Goal: Transaction & Acquisition: Book appointment/travel/reservation

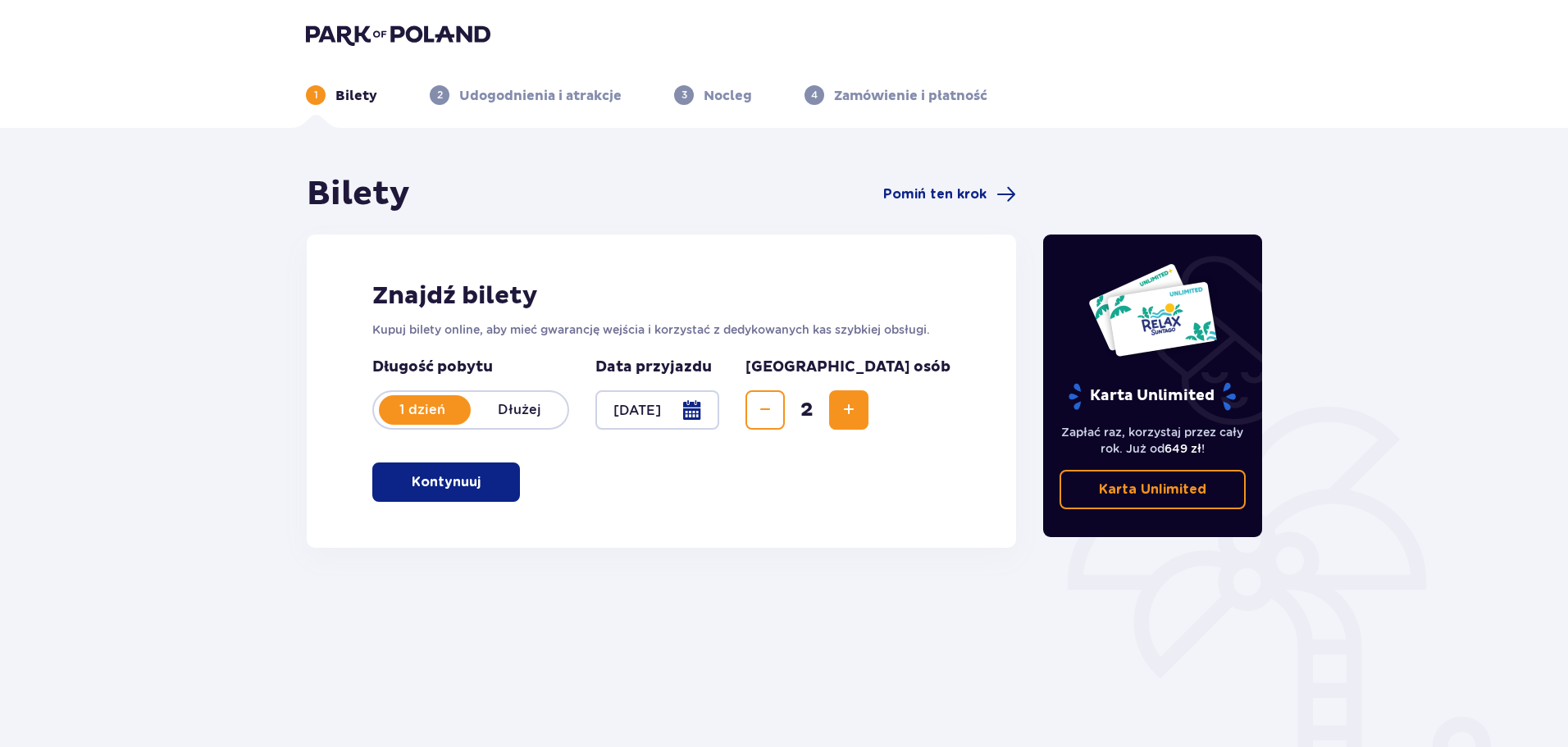
click at [483, 481] on span "button" at bounding box center [484, 482] width 20 height 20
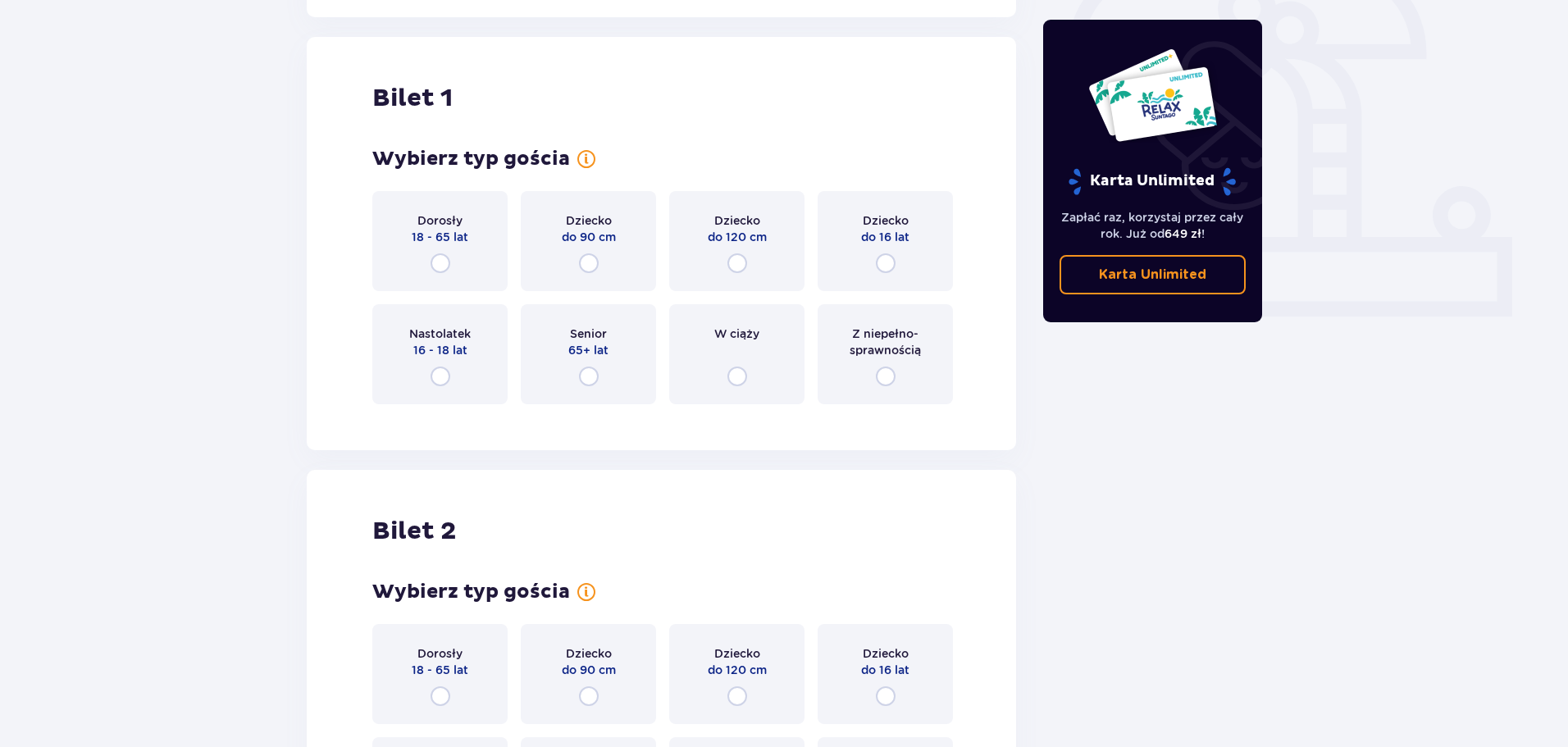
scroll to position [548, 0]
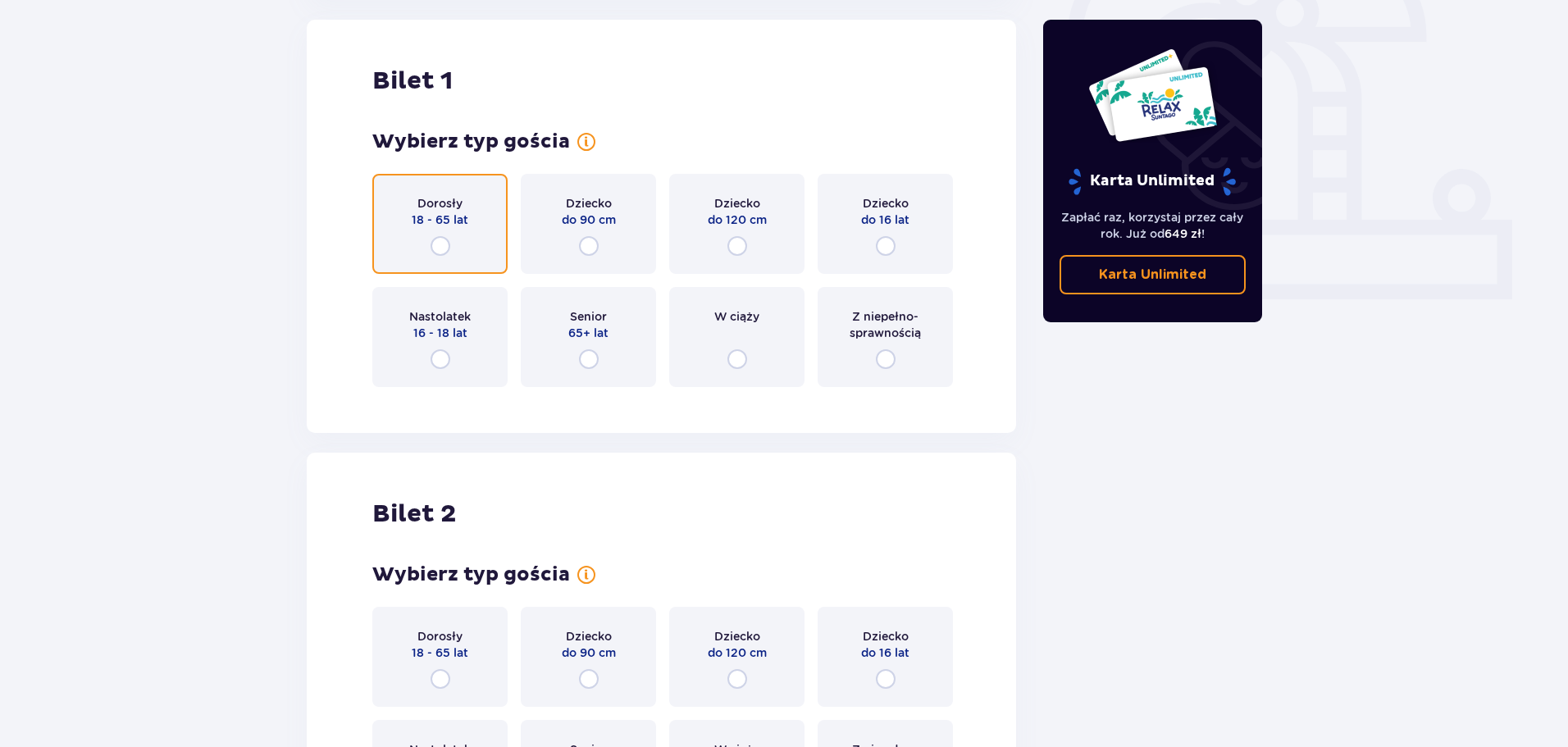
click at [450, 241] on input "radio" at bounding box center [440, 246] width 20 height 20
radio input "true"
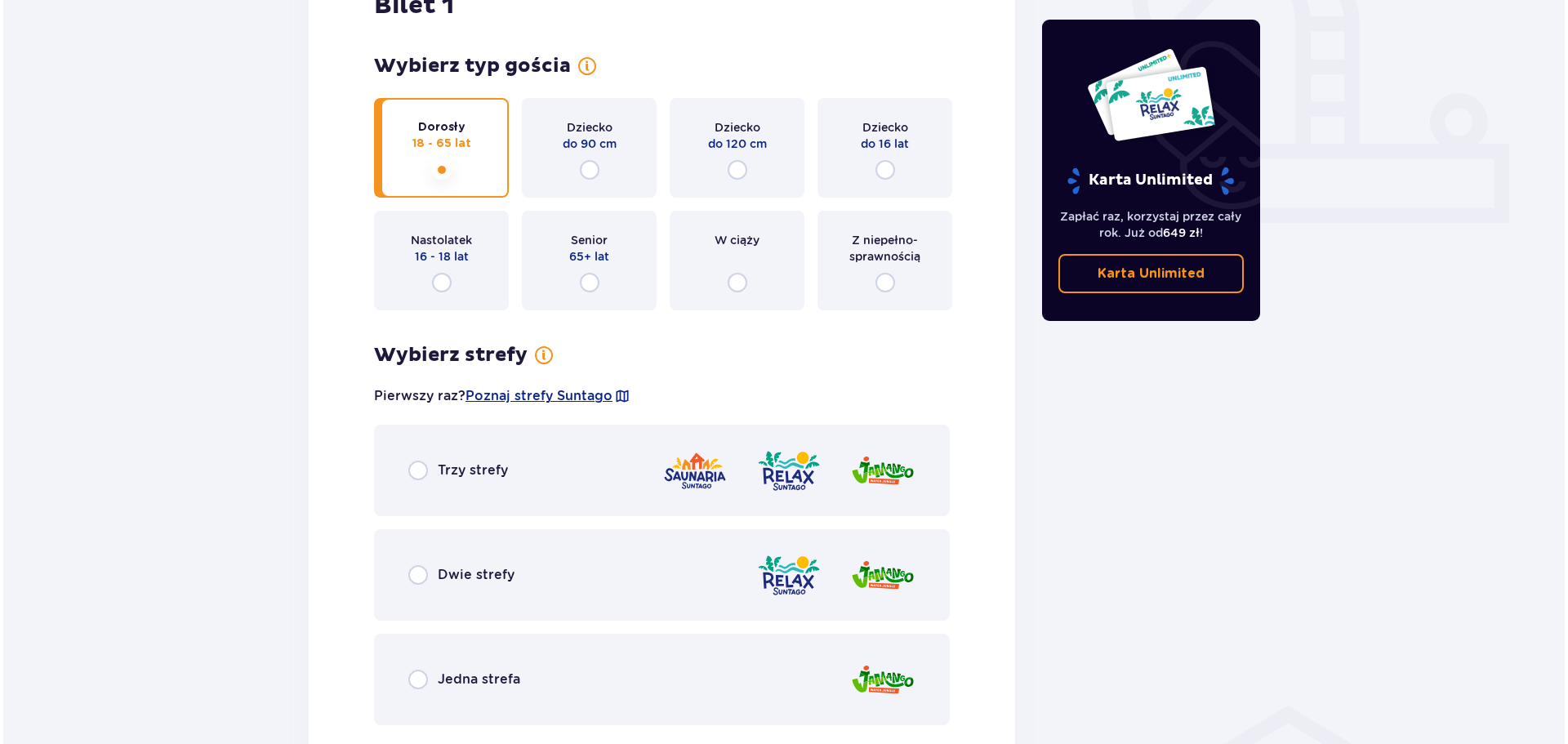
scroll to position [620, 0]
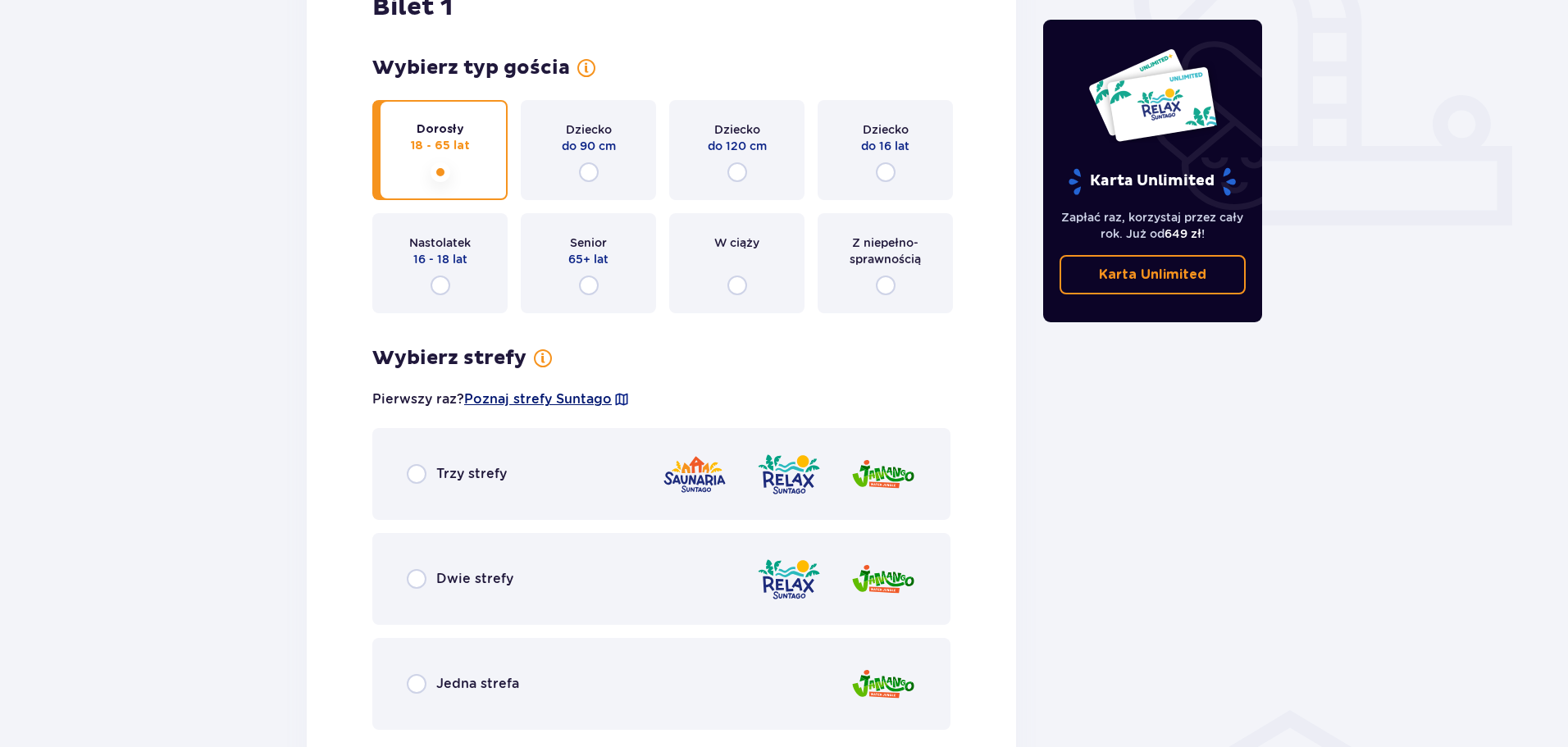
click at [581, 394] on span "Poznaj strefy Suntago" at bounding box center [537, 399] width 147 height 18
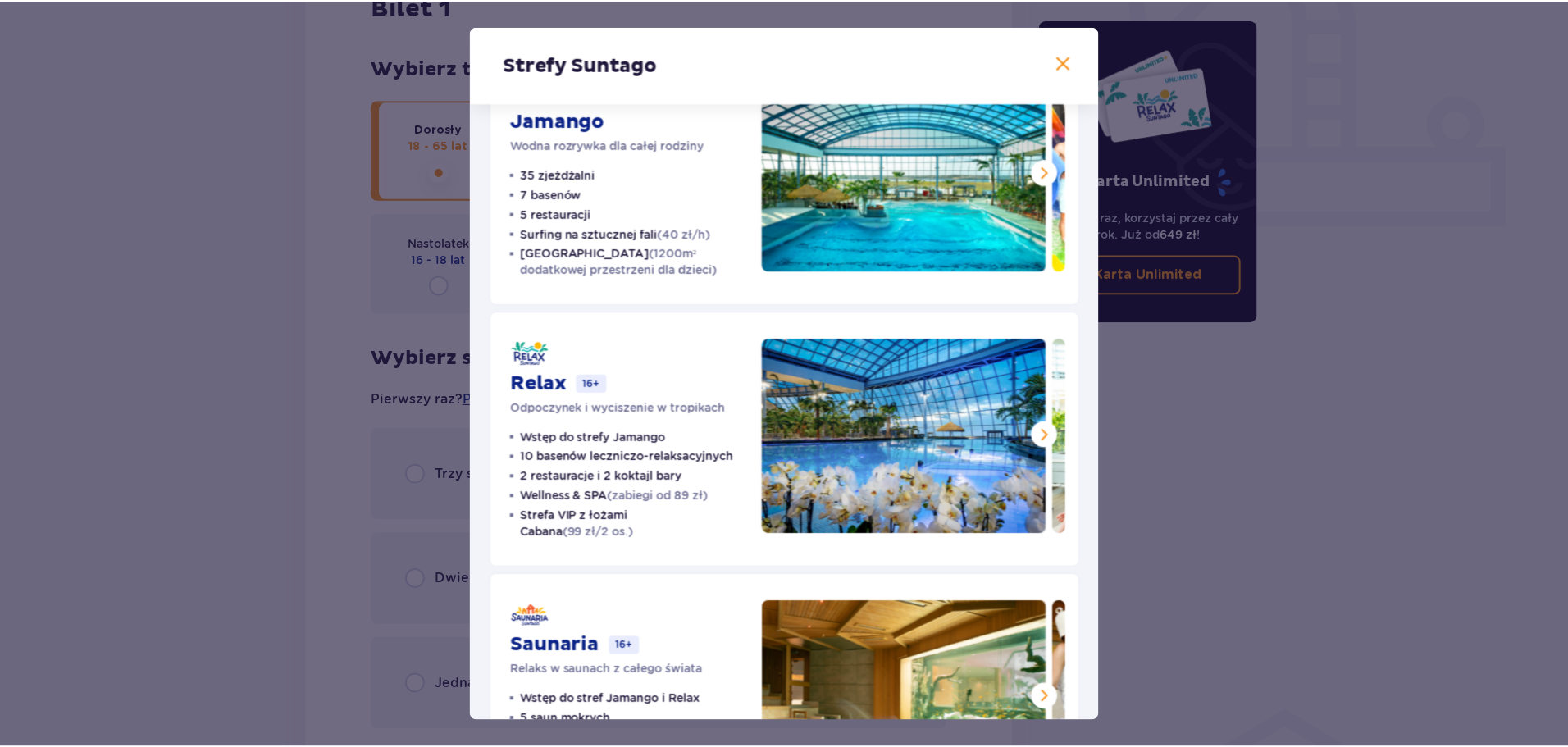
scroll to position [66, 0]
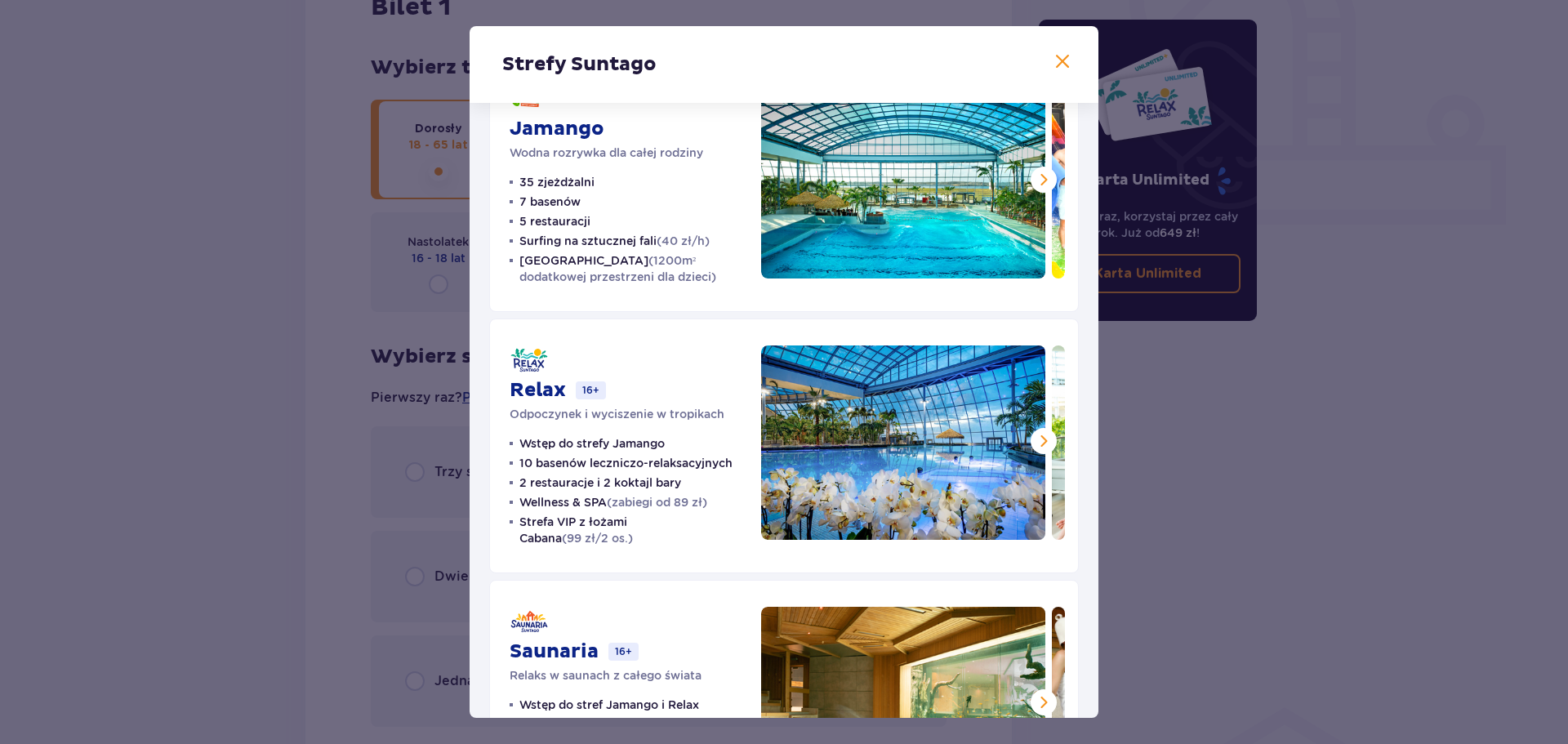
click at [1057, 59] on span at bounding box center [1063, 62] width 20 height 20
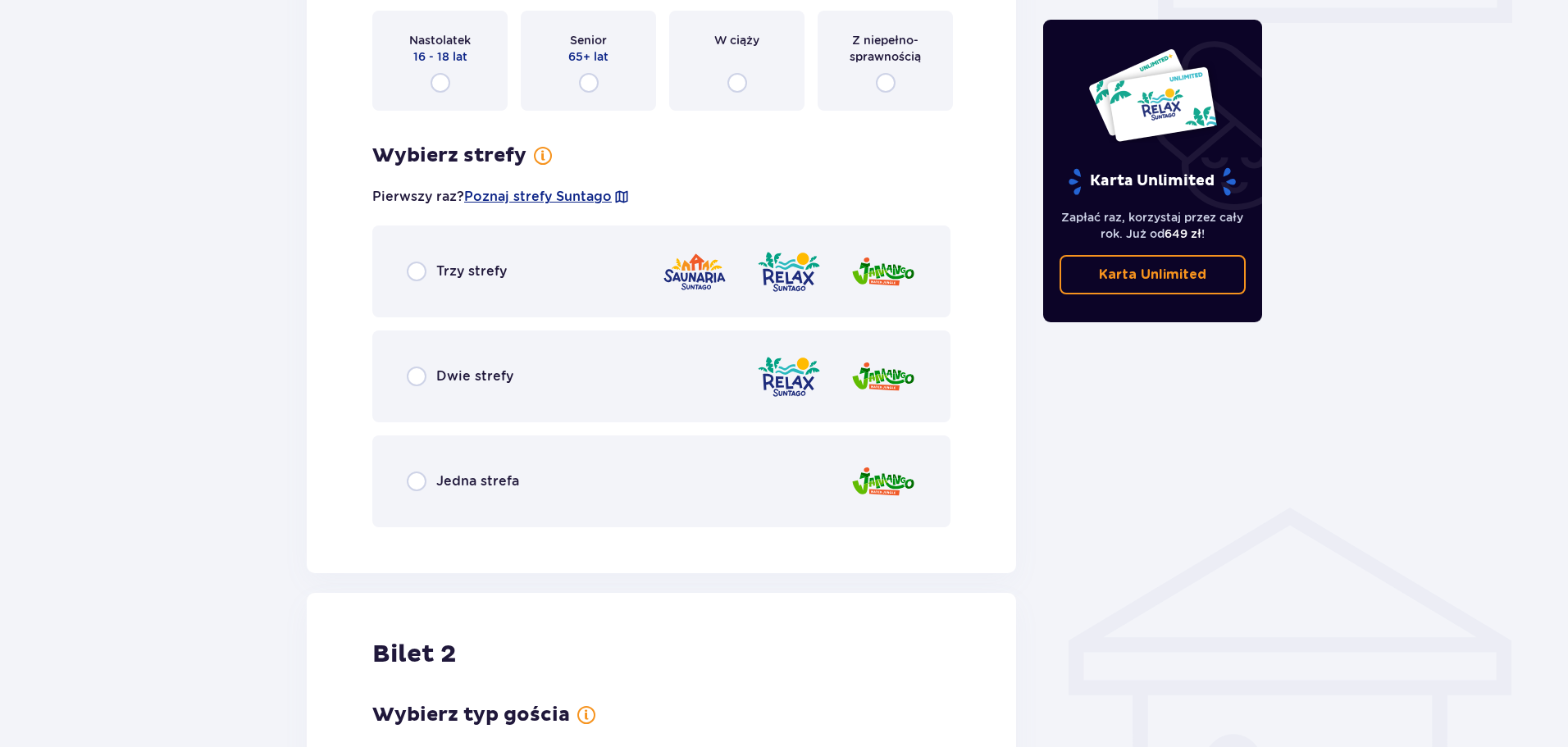
scroll to position [822, 0]
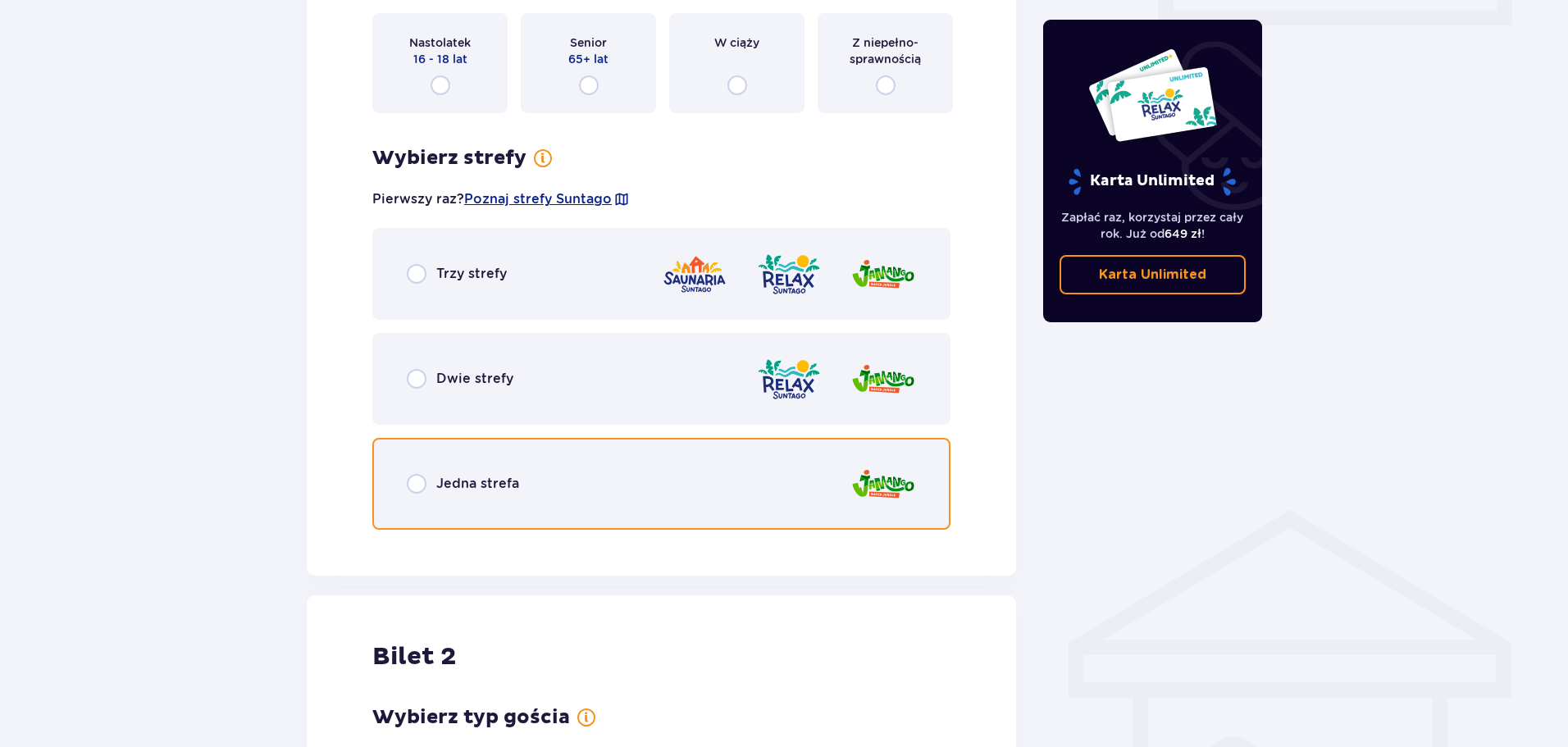
click at [421, 485] on input "radio" at bounding box center [417, 484] width 20 height 20
radio input "true"
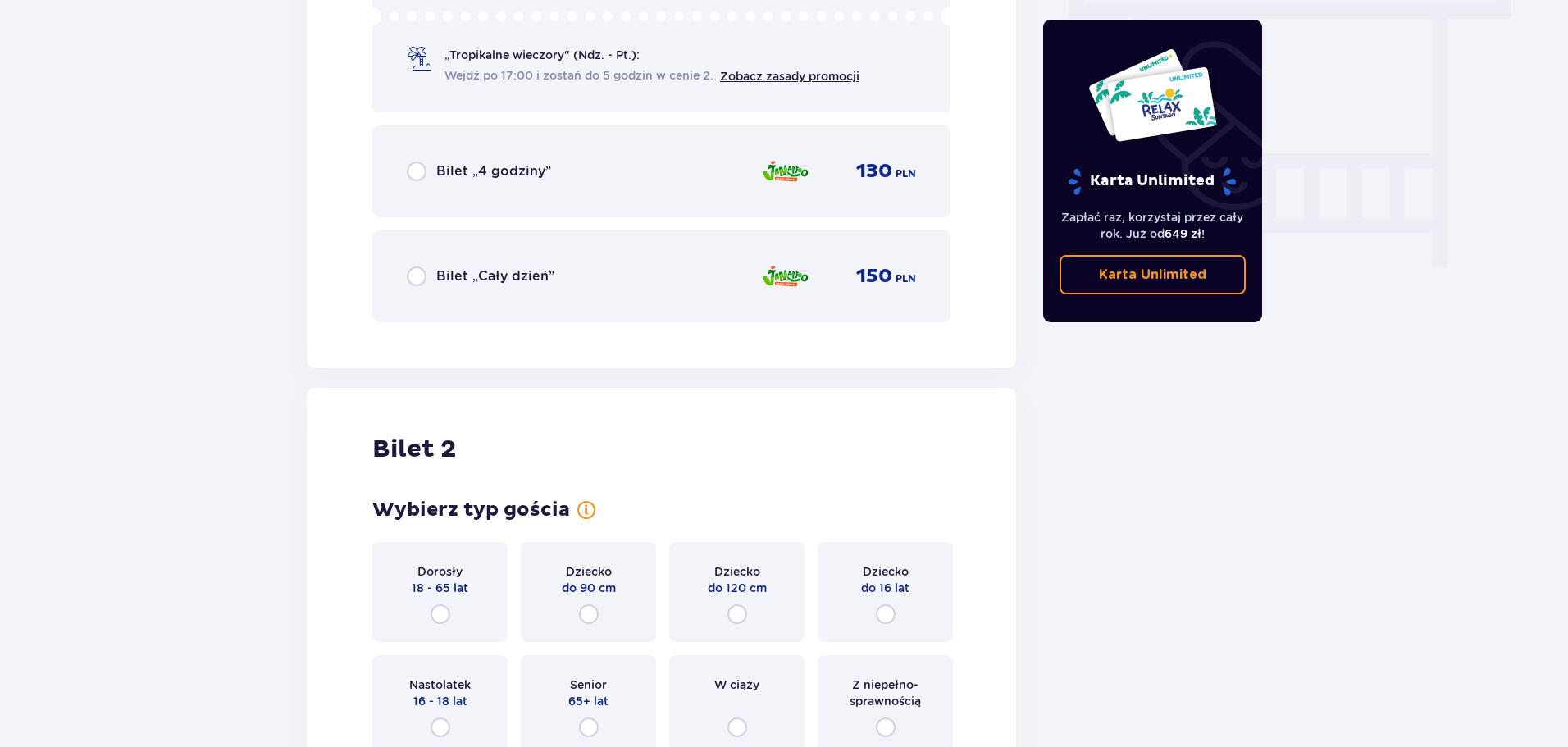
scroll to position [0, 0]
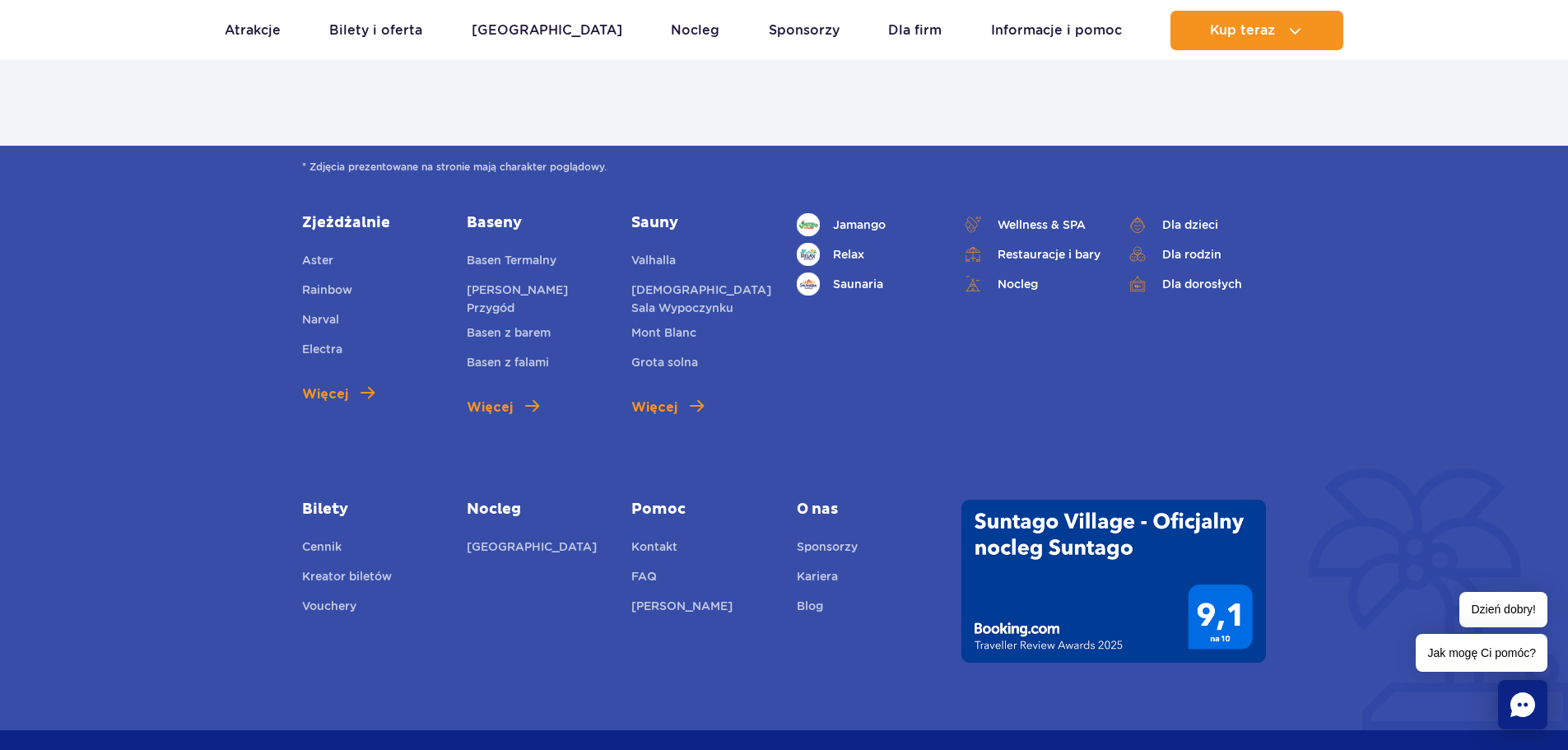
scroll to position [5625, 0]
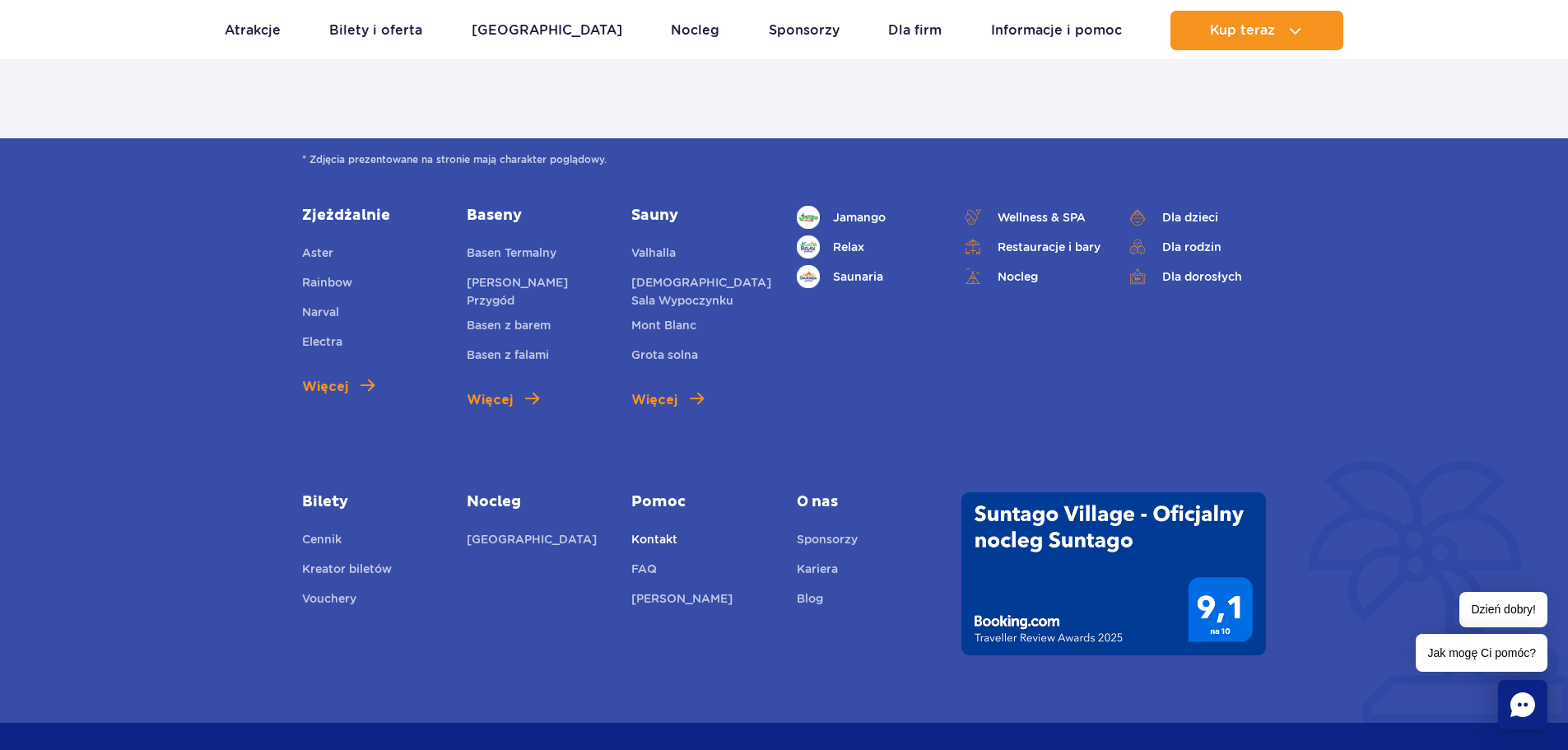
click at [671, 535] on link "Kontakt" at bounding box center [654, 542] width 46 height 23
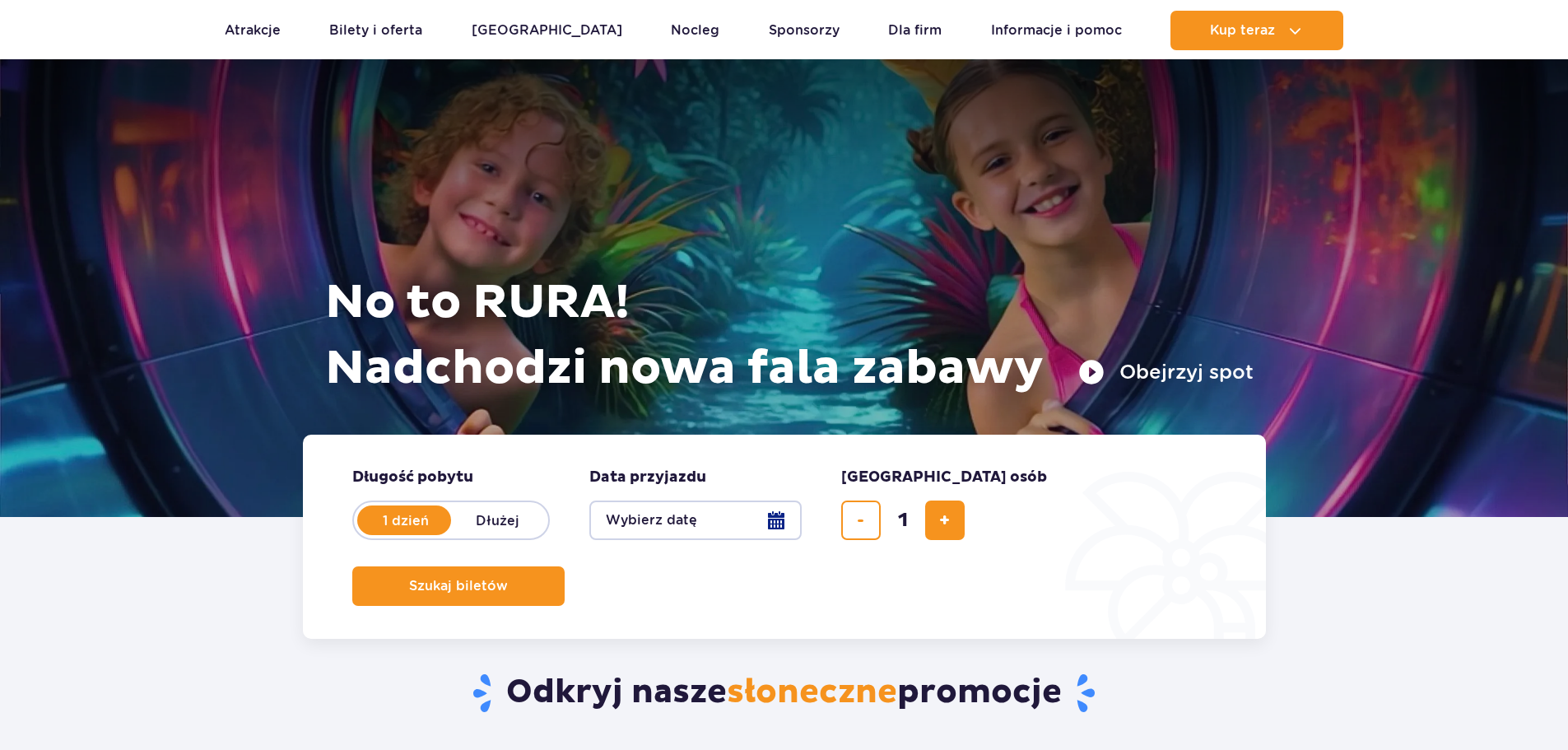
scroll to position [5625, 0]
